Goal: Transaction & Acquisition: Purchase product/service

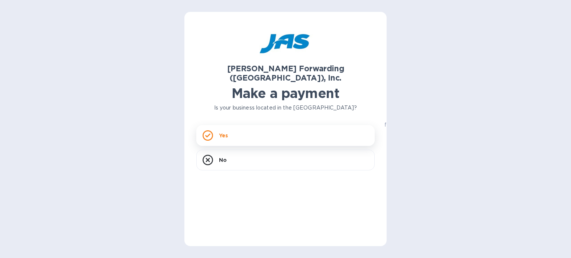
click at [222, 135] on div "Yes" at bounding box center [285, 135] width 178 height 21
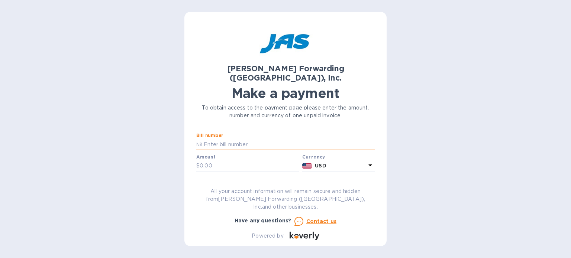
click at [224, 139] on input "text" at bounding box center [288, 144] width 172 height 11
type input "CLT503332850 CLT503332853"
click at [198, 162] on p "$" at bounding box center [197, 166] width 3 height 8
click at [210, 161] on input "text" at bounding box center [250, 166] width 100 height 11
type input "3"
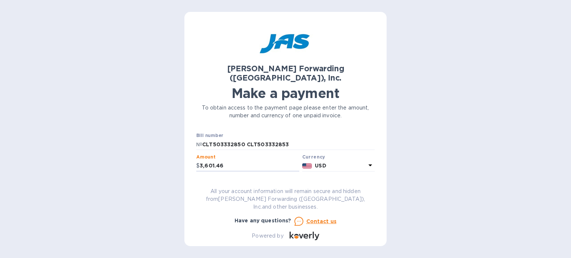
type input "3,601.46"
click at [251, 182] on input "text" at bounding box center [285, 187] width 178 height 11
click at [240, 182] on input "text" at bounding box center [285, 187] width 178 height 11
click at [234, 182] on input "text" at bounding box center [285, 187] width 178 height 11
type input "Level 4 Designs"
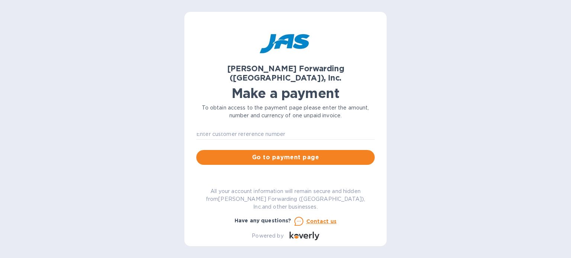
scroll to position [74, 0]
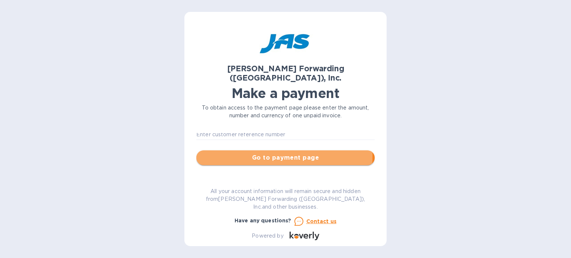
click at [259, 153] on span "Go to payment page" at bounding box center [285, 157] width 167 height 9
